Goal: Task Accomplishment & Management: Use online tool/utility

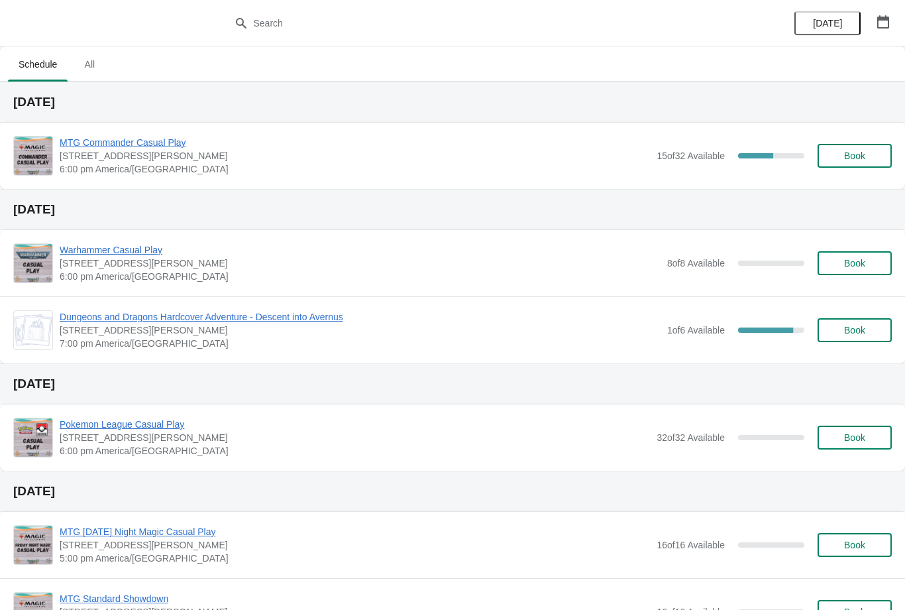
click at [843, 167] on button "Book" at bounding box center [855, 156] width 74 height 24
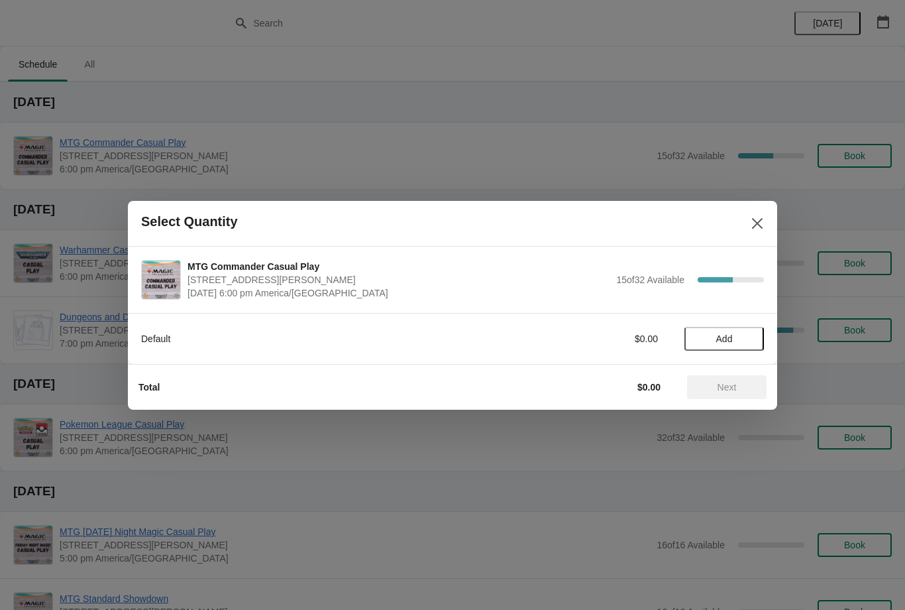
click at [741, 347] on button "Add" at bounding box center [725, 339] width 80 height 24
click at [748, 390] on span "Next" at bounding box center [727, 387] width 58 height 11
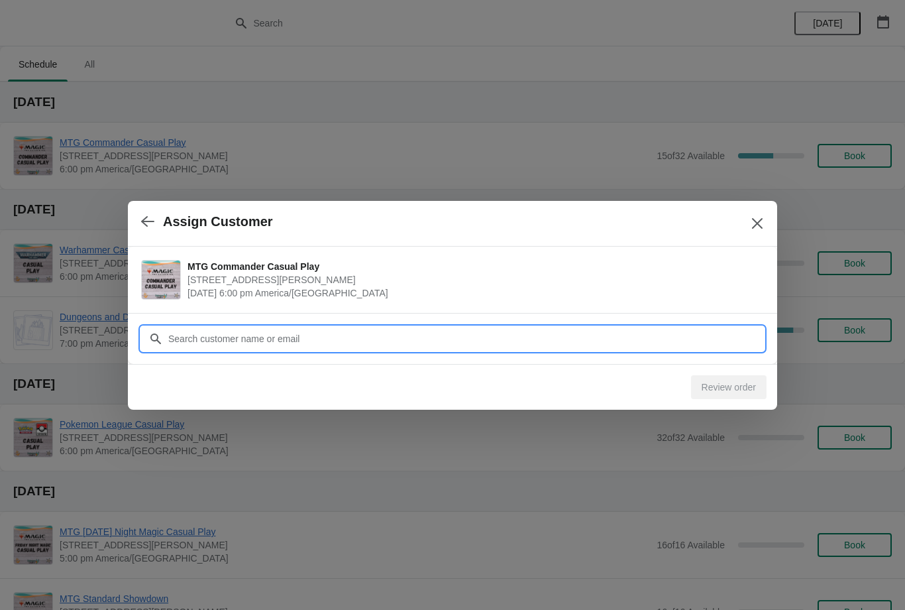
click at [628, 341] on input "Customer" at bounding box center [466, 339] width 597 height 24
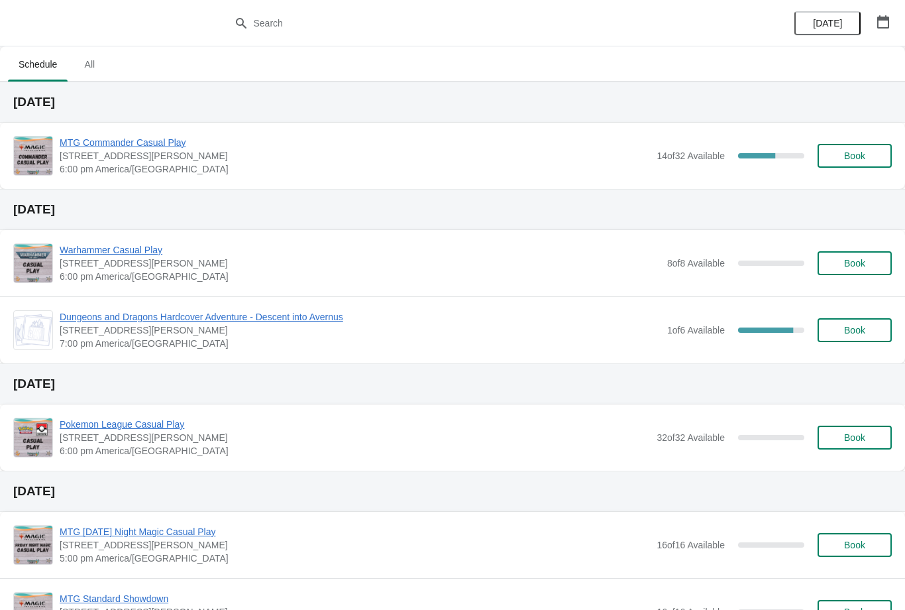
click at [832, 153] on span "Book" at bounding box center [855, 155] width 50 height 11
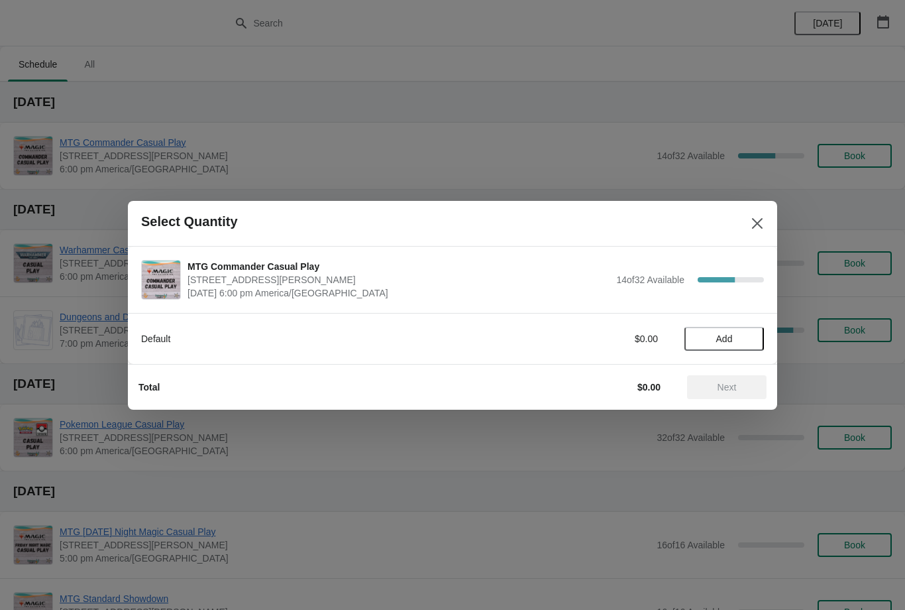
click at [724, 337] on span "Add" at bounding box center [725, 338] width 17 height 11
click at [709, 379] on button "Next" at bounding box center [727, 387] width 80 height 24
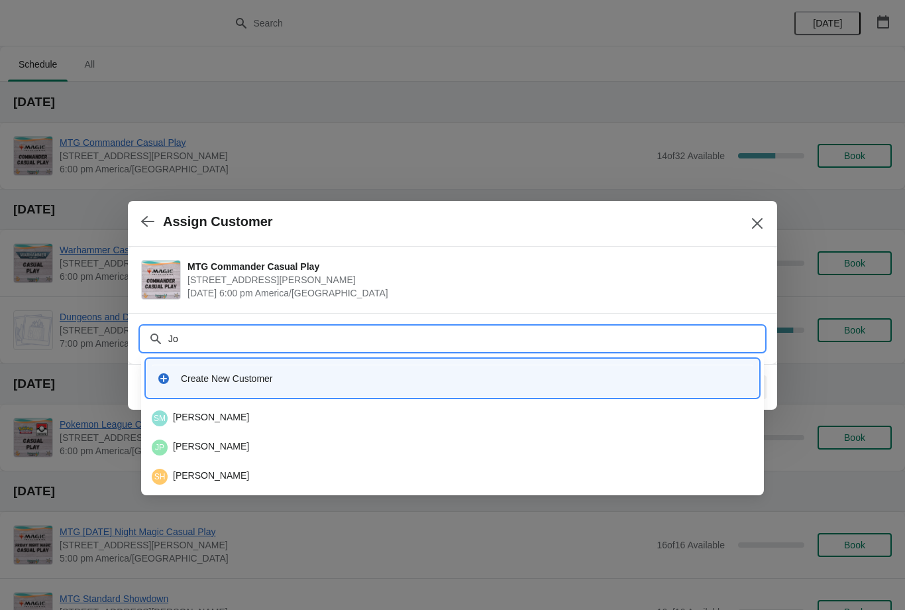
type input "J"
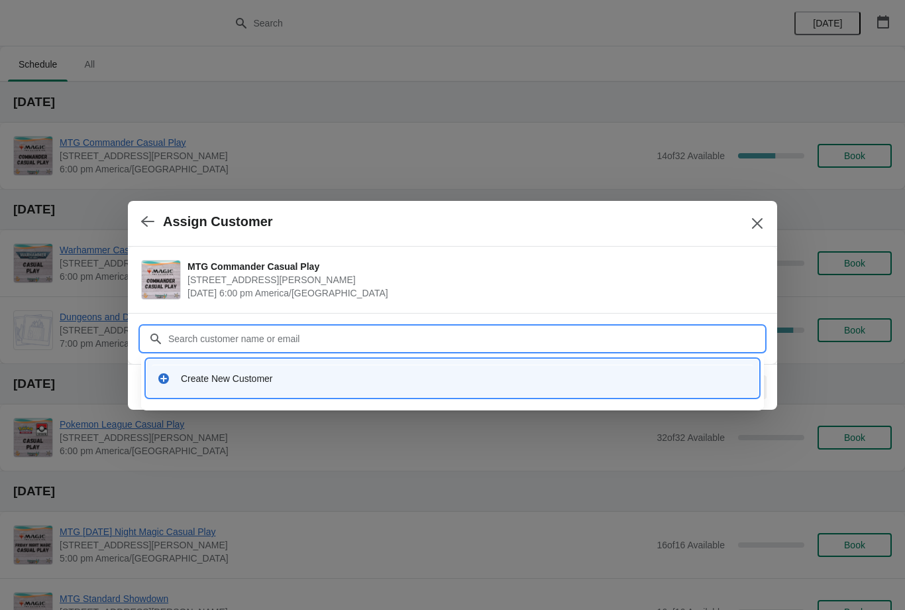
type input "M"
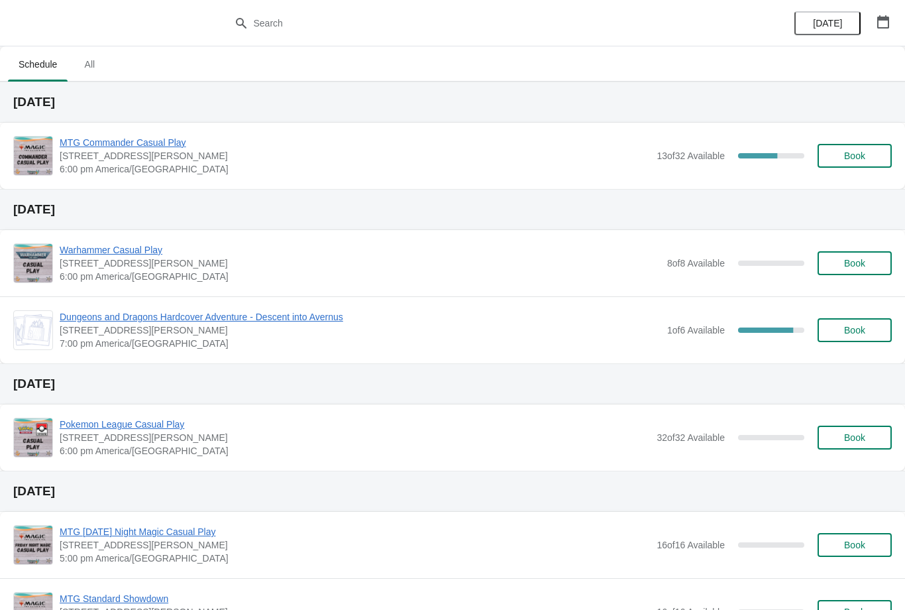
click at [863, 149] on button "Book" at bounding box center [855, 156] width 74 height 24
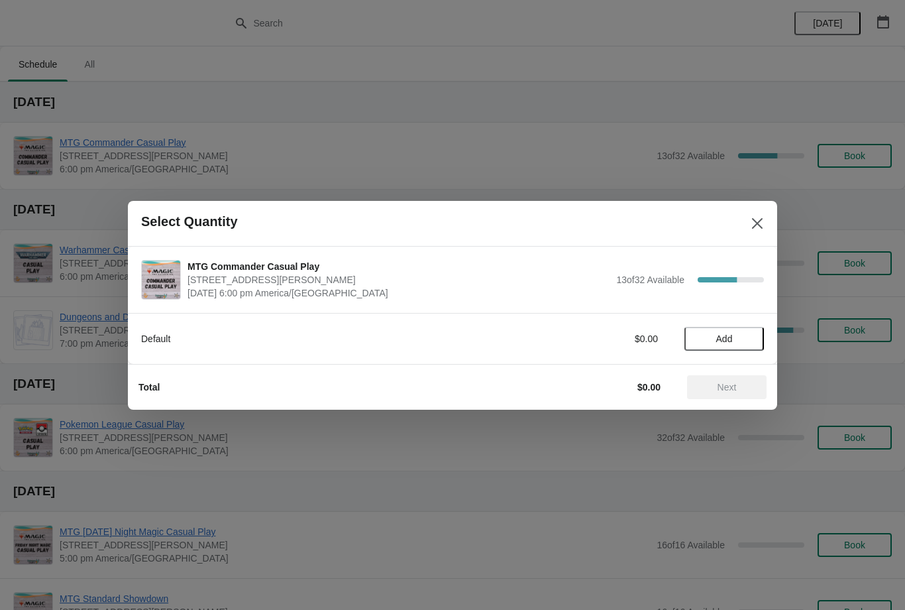
click at [743, 327] on button "Add" at bounding box center [725, 339] width 80 height 24
click at [740, 375] on button "Next" at bounding box center [727, 387] width 80 height 24
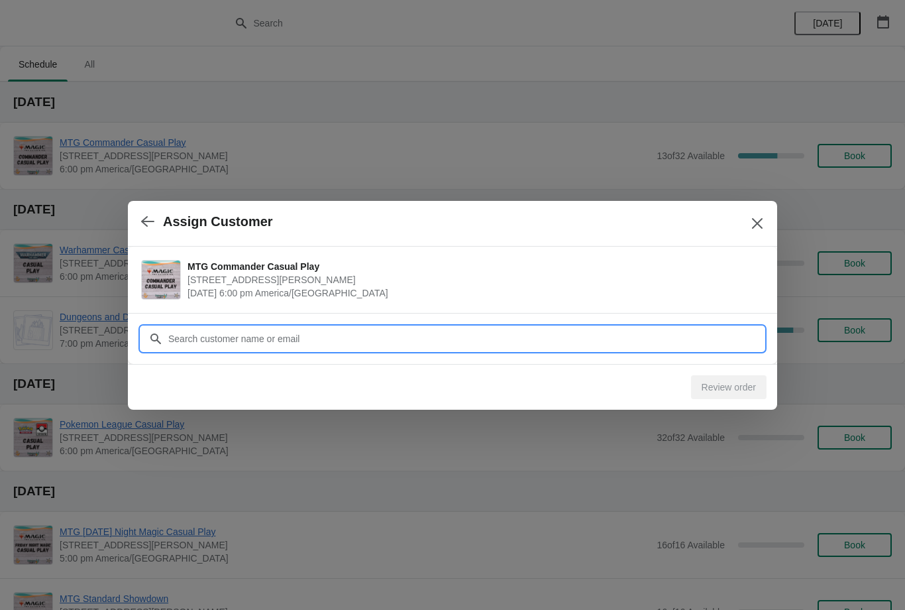
click at [721, 337] on input "Customer" at bounding box center [466, 339] width 597 height 24
